Goal: Task Accomplishment & Management: Manage account settings

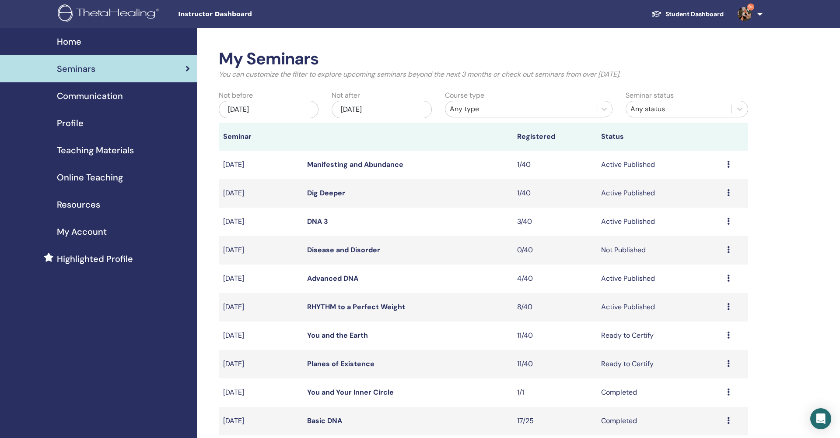
click at [380, 104] on div "Nov/18, 2025" at bounding box center [382, 110] width 100 height 18
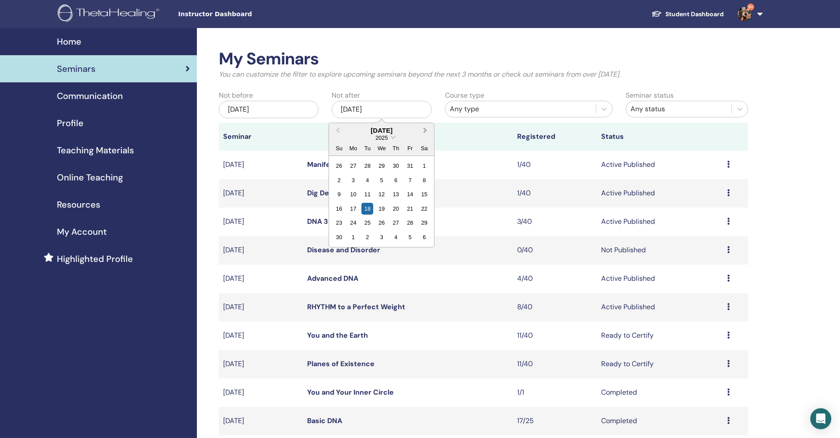
click at [422, 131] on button "Next Month" at bounding box center [426, 131] width 14 height 14
click at [386, 195] on div "18" at bounding box center [382, 194] width 12 height 12
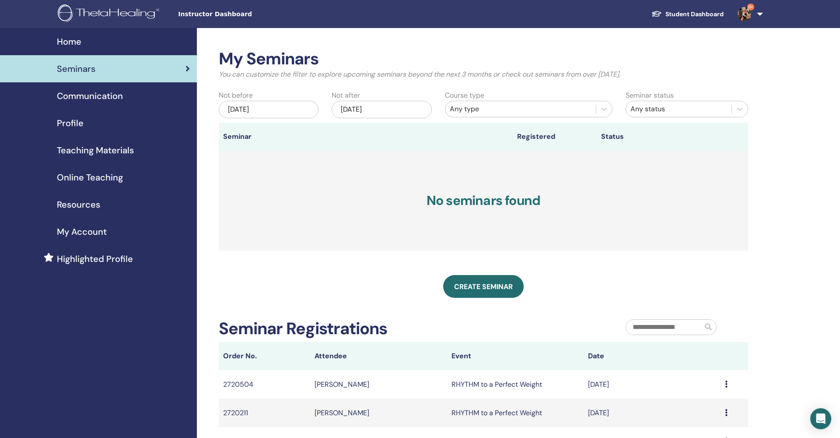
click at [257, 111] on div "[DATE]" at bounding box center [269, 110] width 100 height 18
click at [228, 207] on div "18" at bounding box center [226, 209] width 12 height 12
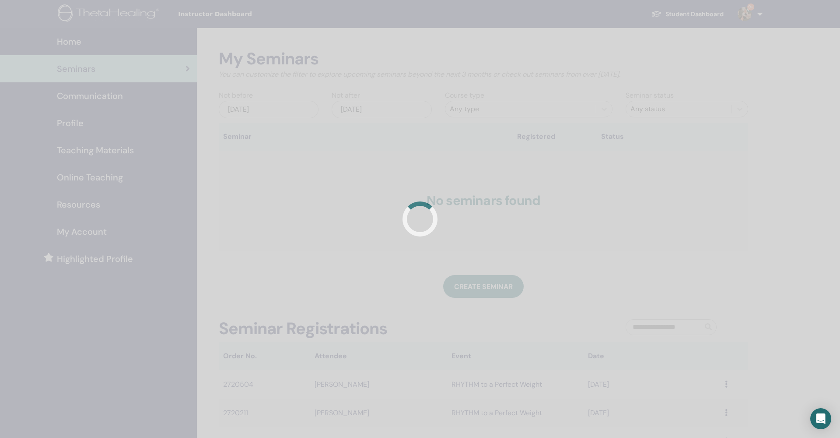
click at [496, 107] on div at bounding box center [420, 219] width 840 height 438
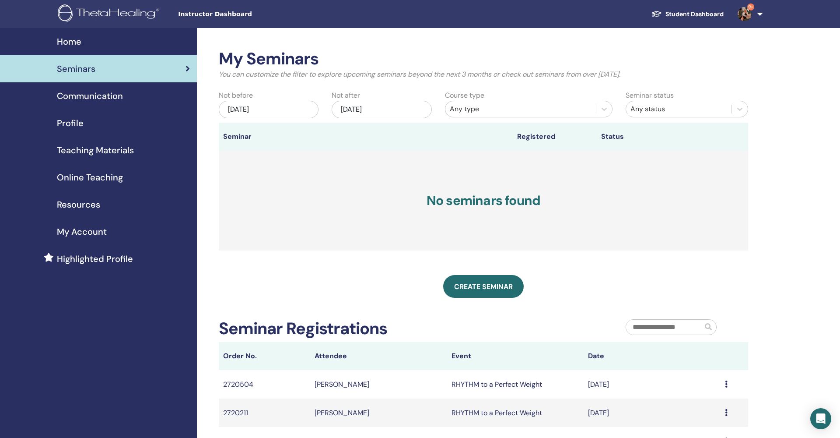
click at [743, 15] on img at bounding box center [745, 14] width 14 height 14
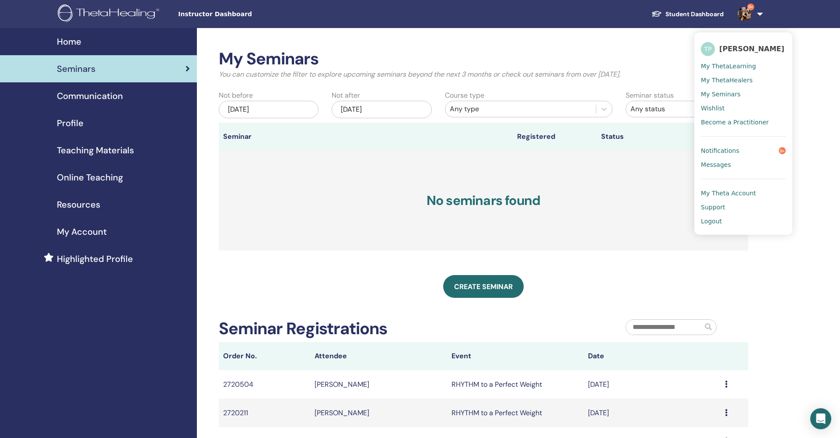
click at [745, 194] on span "My Theta Account" at bounding box center [728, 193] width 55 height 8
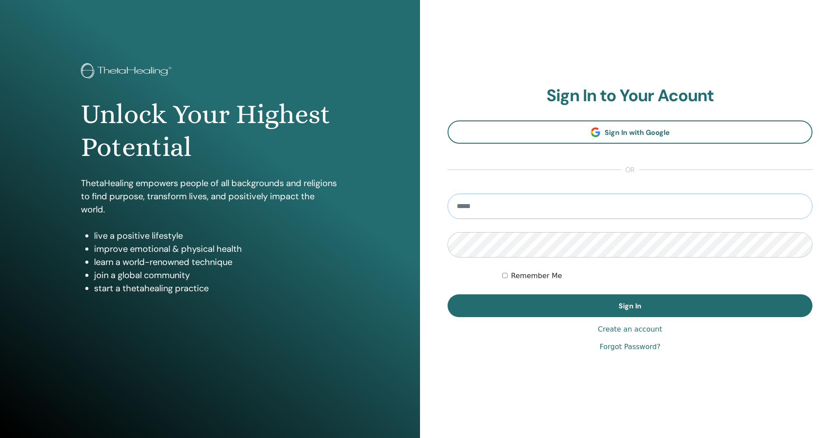
type input "**********"
click at [630, 305] on button "Sign In" at bounding box center [630, 305] width 365 height 23
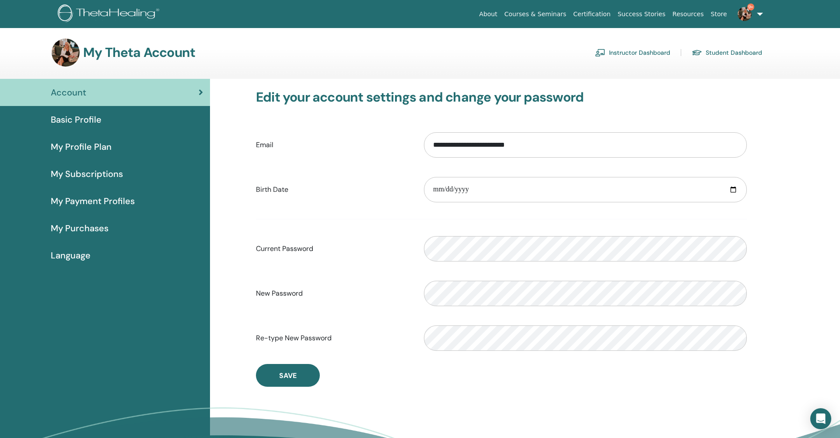
click at [637, 51] on link "Instructor Dashboard" at bounding box center [632, 53] width 75 height 14
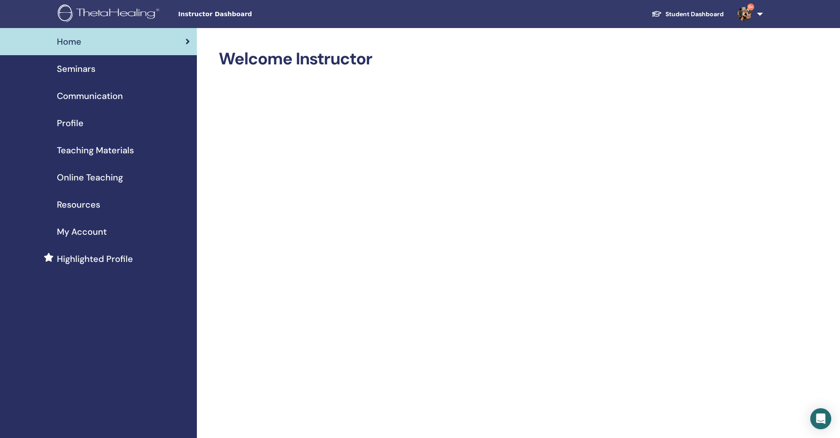
click at [83, 67] on span "Seminars" at bounding box center [76, 68] width 39 height 13
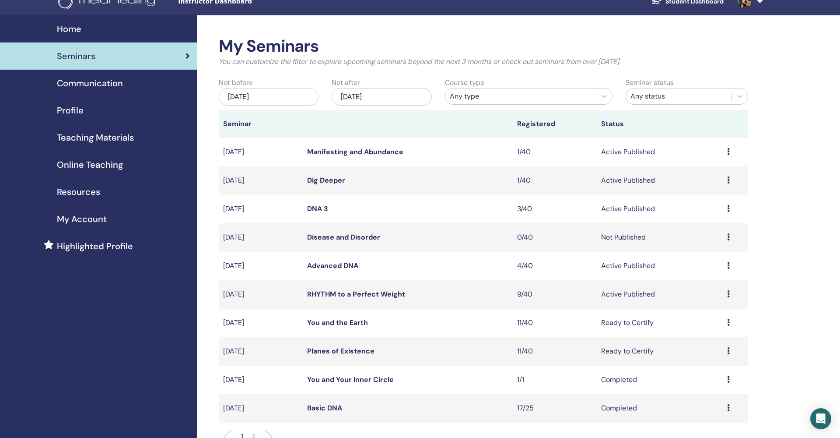
scroll to position [14, 0]
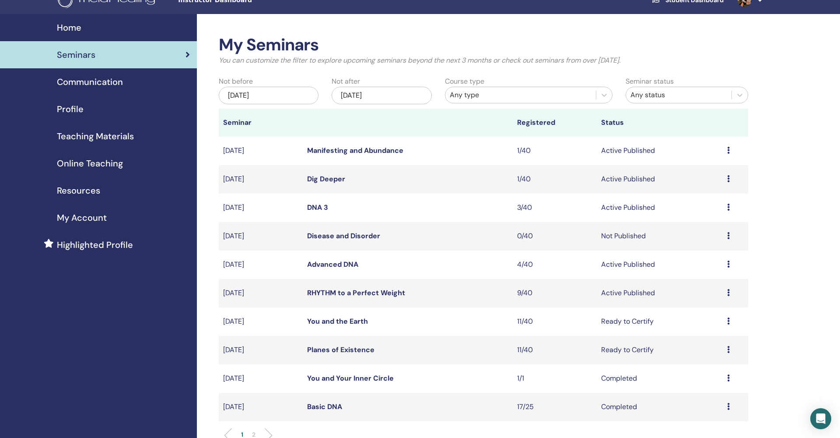
click at [353, 291] on link "RHYTHM to a Perfect Weight" at bounding box center [356, 292] width 98 height 9
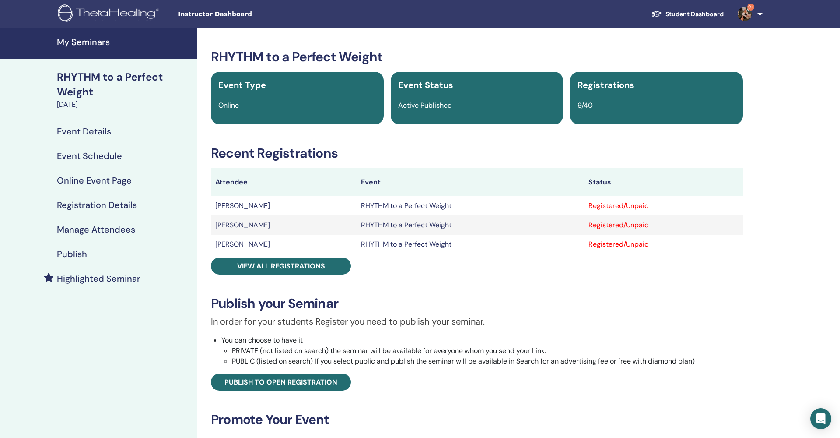
click at [94, 177] on h4 "Online Event Page" at bounding box center [94, 180] width 75 height 11
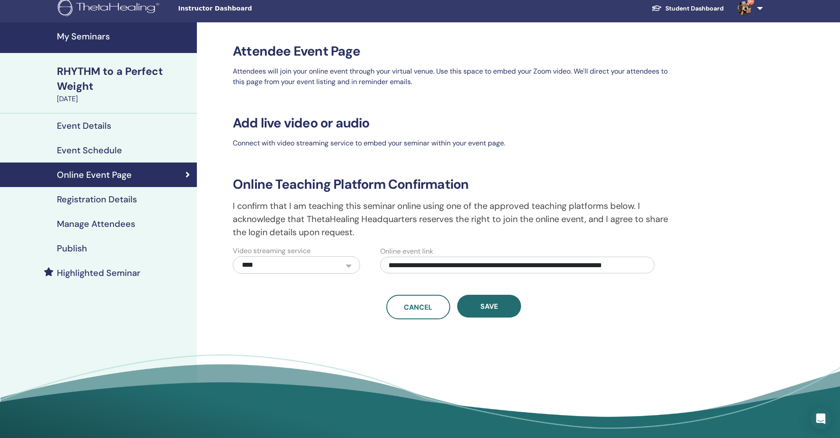
scroll to position [5, 0]
click at [91, 151] on h4 "Event Schedule" at bounding box center [89, 150] width 65 height 11
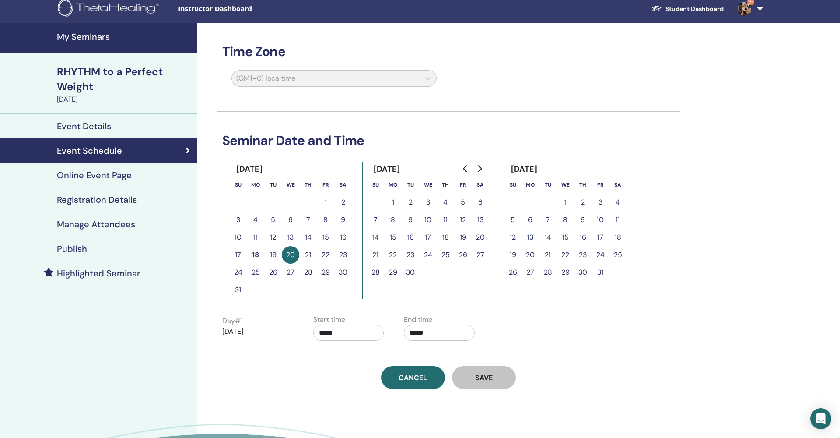
click at [96, 230] on link "Manage Attendees" at bounding box center [98, 224] width 197 height 25
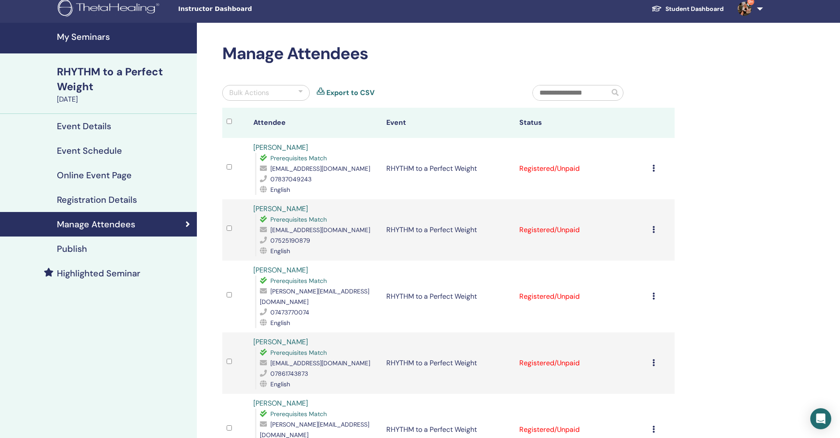
click at [93, 174] on h4 "Online Event Page" at bounding box center [94, 175] width 75 height 11
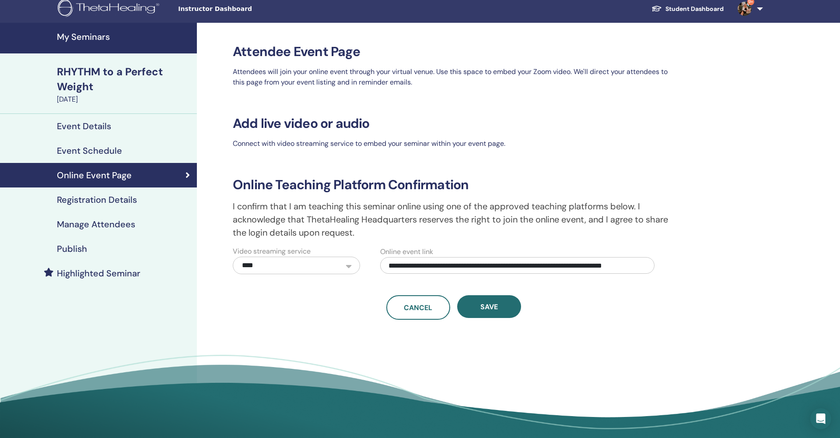
click at [93, 154] on h4 "Event Schedule" at bounding box center [89, 150] width 65 height 11
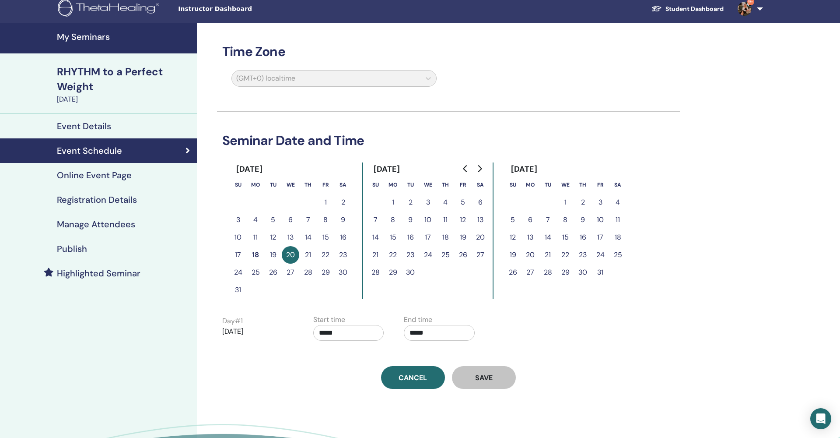
click at [93, 128] on h4 "Event Details" at bounding box center [84, 126] width 54 height 11
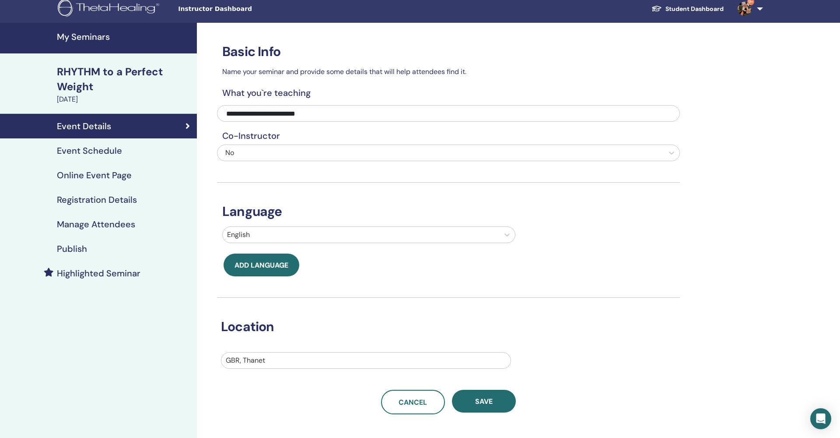
click at [83, 35] on h4 "My Seminars" at bounding box center [124, 37] width 135 height 11
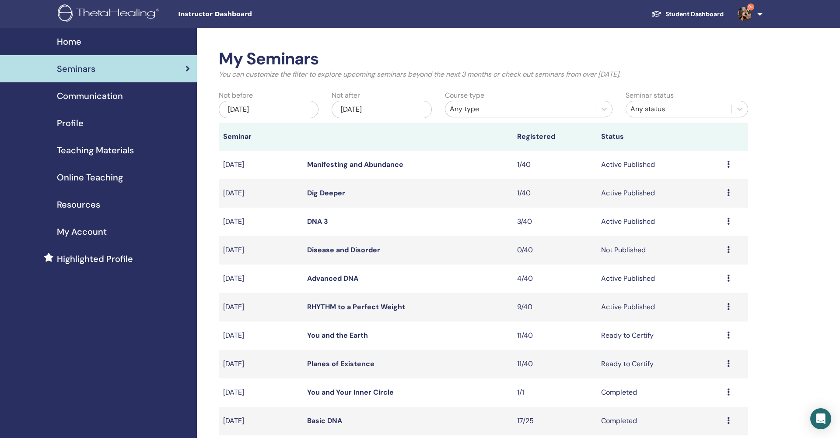
click at [392, 108] on div "[DATE]" at bounding box center [382, 110] width 100 height 18
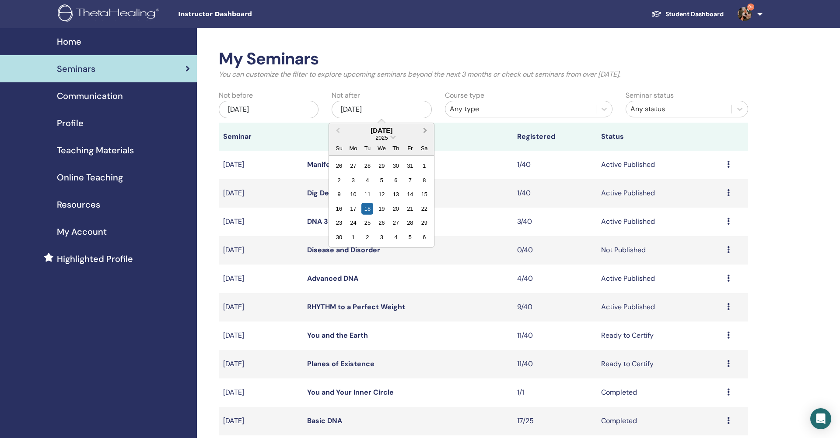
click at [425, 131] on span "Next Month" at bounding box center [425, 130] width 0 height 9
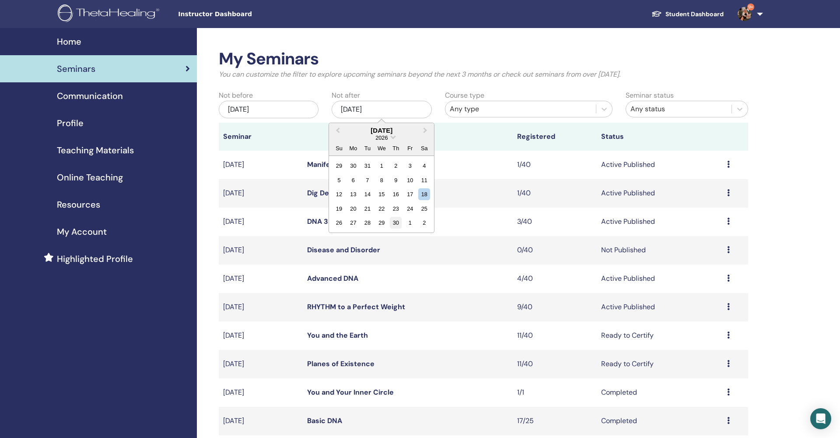
click at [397, 223] on div "30" at bounding box center [396, 223] width 12 height 12
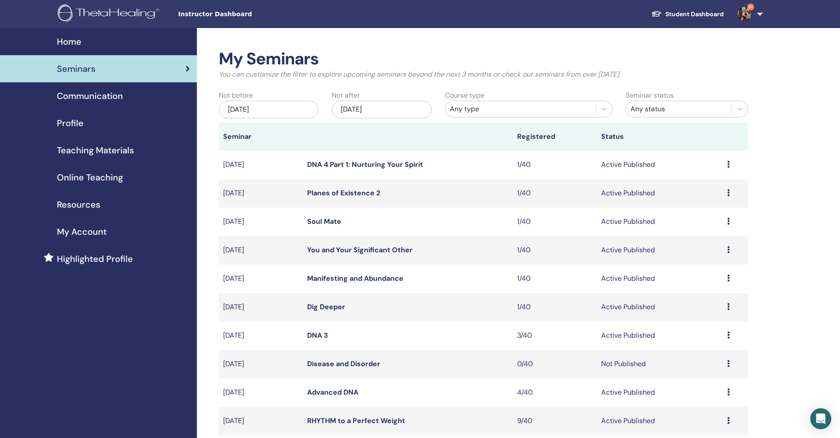
click at [381, 163] on link "DNA 4 Part 1: Nurturing Your Spirit" at bounding box center [365, 164] width 116 height 9
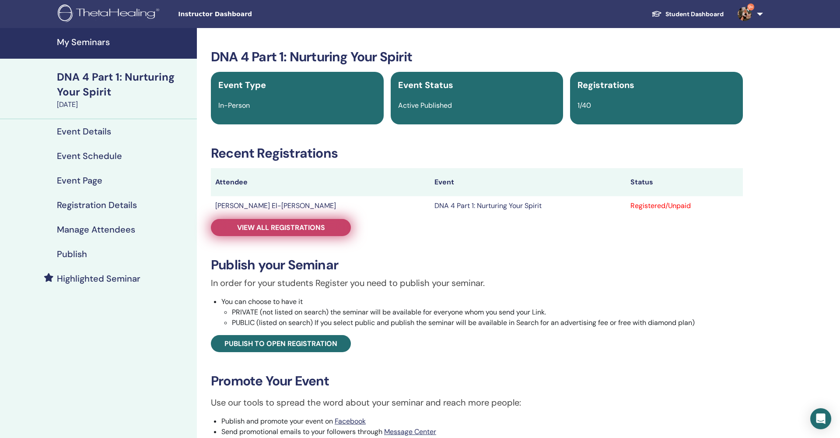
click at [302, 227] on span "View all registrations" at bounding box center [281, 227] width 88 height 9
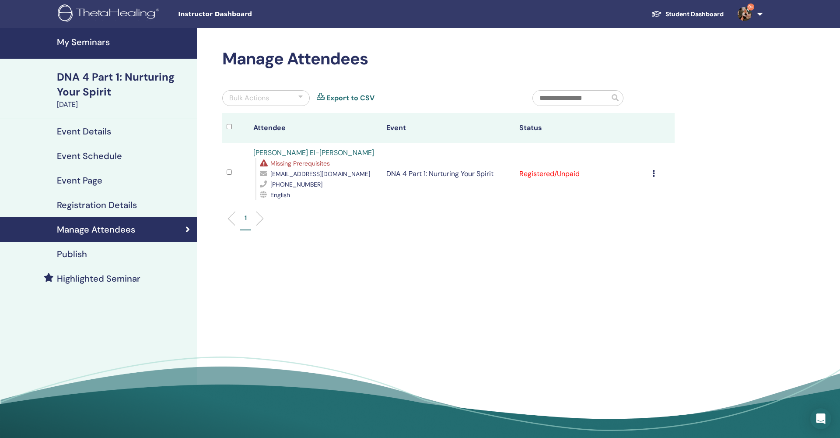
click at [298, 166] on span "Missing Prerequisites" at bounding box center [300, 163] width 60 height 8
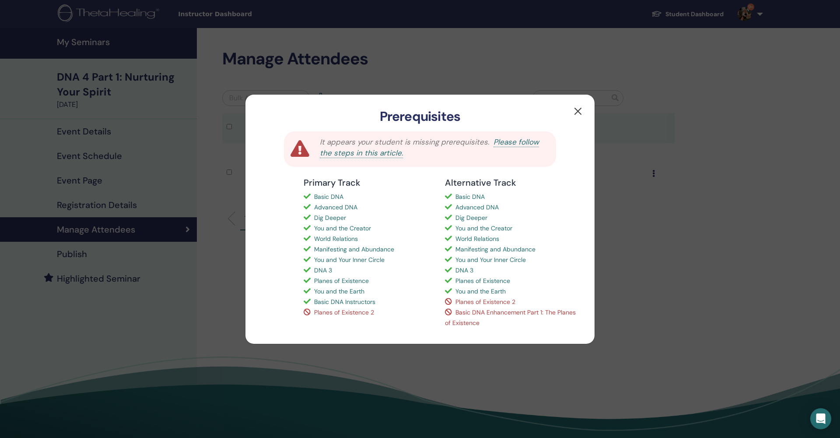
click at [580, 111] on button "button" at bounding box center [578, 111] width 14 height 14
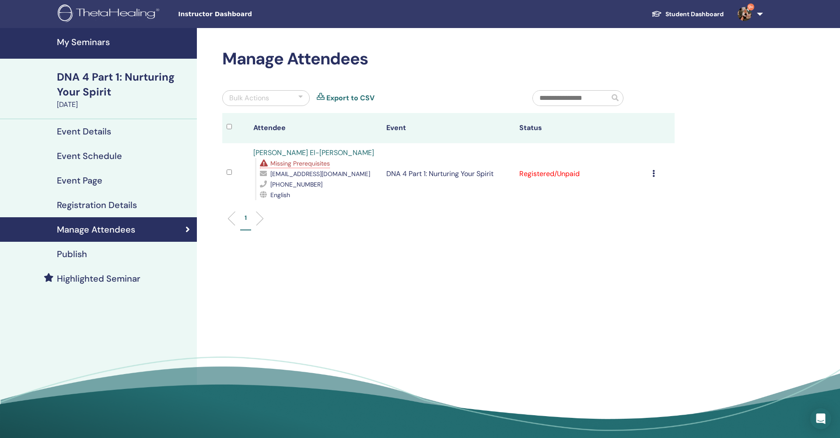
click at [96, 131] on h4 "Event Details" at bounding box center [84, 131] width 54 height 11
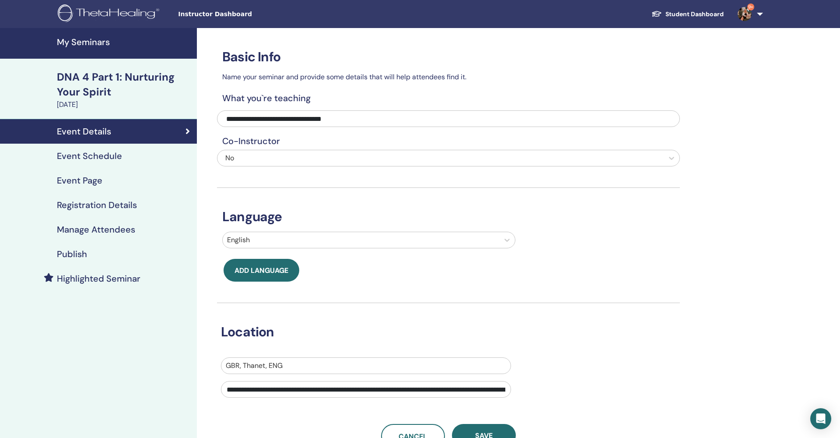
click at [72, 253] on h4 "Publish" at bounding box center [72, 254] width 30 height 11
